Goal: Task Accomplishment & Management: Manage account settings

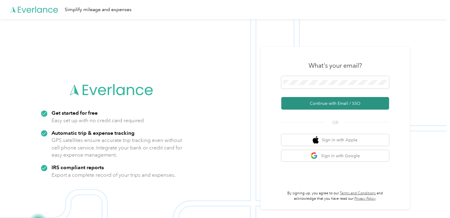
click at [325, 105] on button "Continue with Email / SSO" at bounding box center [335, 103] width 108 height 13
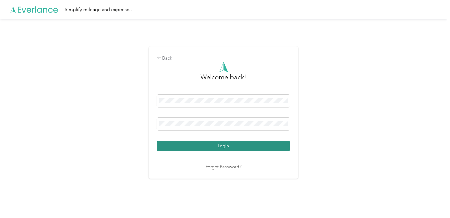
click at [207, 147] on button "Login" at bounding box center [223, 146] width 133 height 10
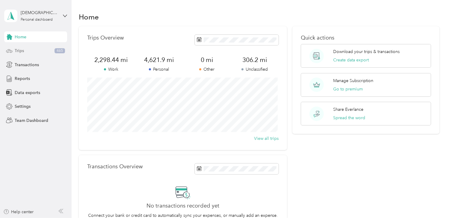
click at [18, 51] on span "Trips" at bounding box center [19, 51] width 9 height 6
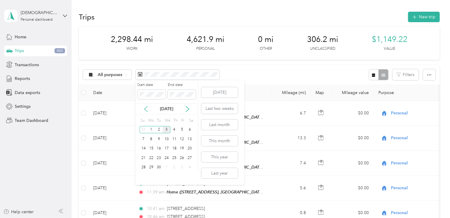
click at [144, 110] on icon at bounding box center [146, 109] width 6 height 6
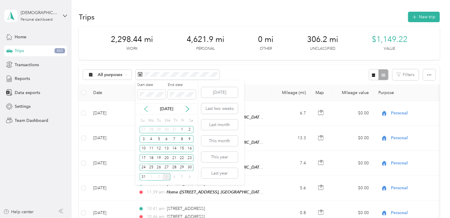
click at [144, 110] on icon at bounding box center [146, 109] width 6 height 6
click at [159, 130] on div "1" at bounding box center [159, 129] width 8 height 7
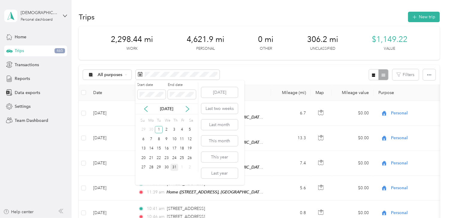
click at [176, 169] on div "31" at bounding box center [174, 167] width 8 height 7
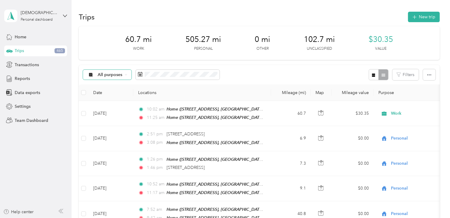
click at [111, 74] on span "All purposes" at bounding box center [110, 75] width 25 height 4
click at [112, 97] on li "Unclassified" at bounding box center [109, 96] width 52 height 10
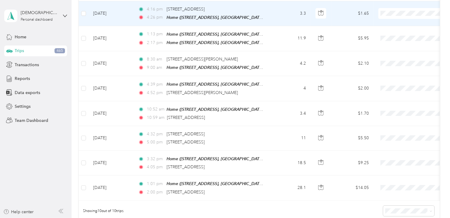
scroll to position [180, 0]
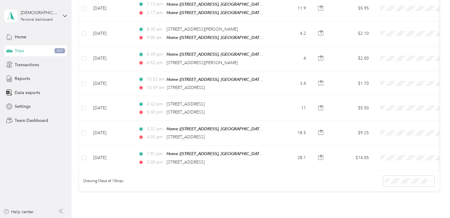
click at [399, 171] on div "100 per load" at bounding box center [407, 170] width 43 height 6
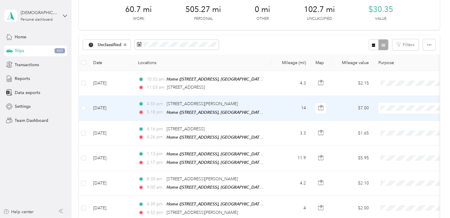
scroll to position [30, 0]
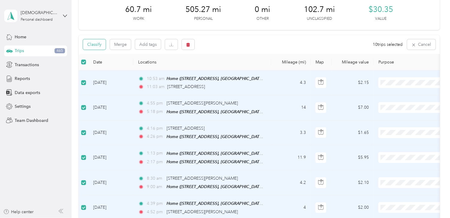
click at [98, 47] on button "Classify" at bounding box center [94, 44] width 23 height 10
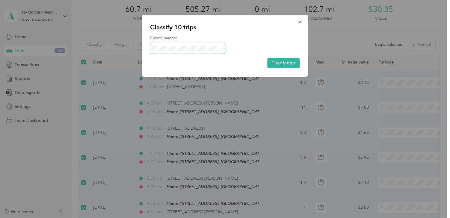
click at [177, 52] on span at bounding box center [187, 48] width 75 height 10
click at [178, 72] on li "Personal" at bounding box center [187, 68] width 75 height 10
click at [288, 63] on button "Classify trips" at bounding box center [283, 63] width 32 height 10
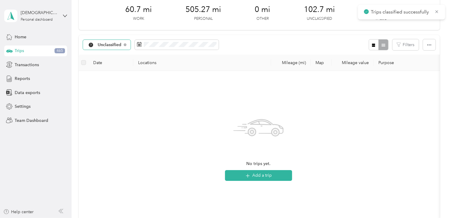
click at [109, 46] on span "Unclassified" at bounding box center [110, 45] width 24 height 4
click at [108, 75] on span "Work" at bounding box center [114, 76] width 33 height 6
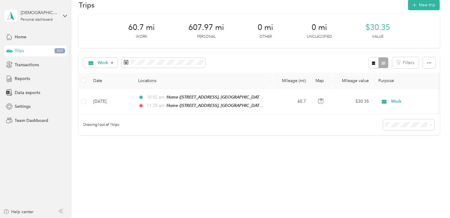
scroll to position [15, 0]
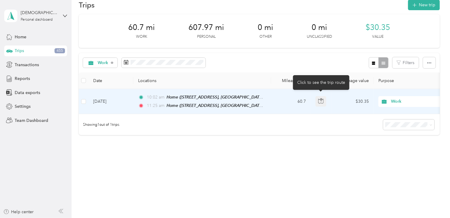
click at [323, 98] on icon "button" at bounding box center [320, 100] width 5 height 5
